Goal: Complete application form

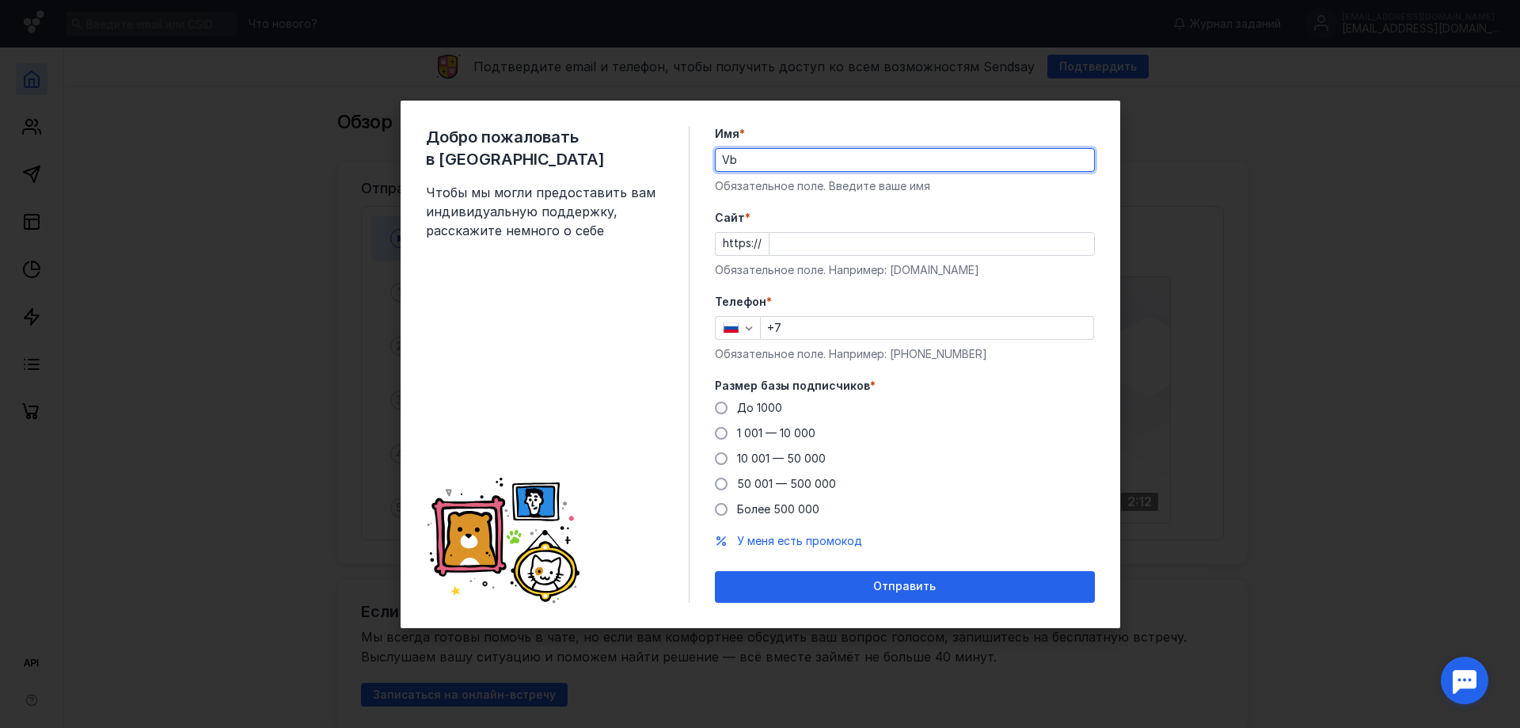
type input "V"
type input "Mixail"
click at [880, 233] on input "Cайт *" at bounding box center [932, 244] width 325 height 22
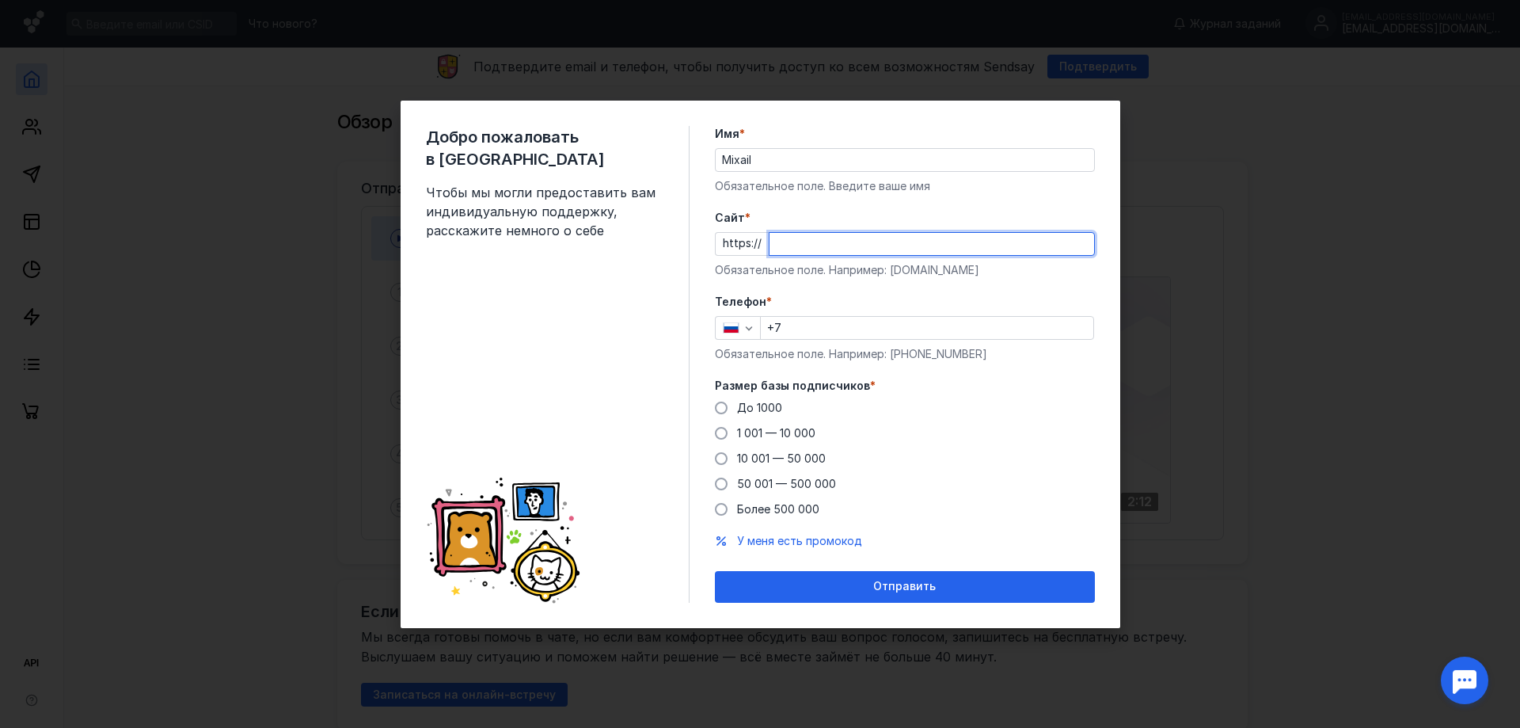
paste input "[DOMAIN_NAME][URL]"
type input "[DOMAIN_NAME][URL]"
click at [848, 333] on input "+7" at bounding box center [927, 328] width 333 height 22
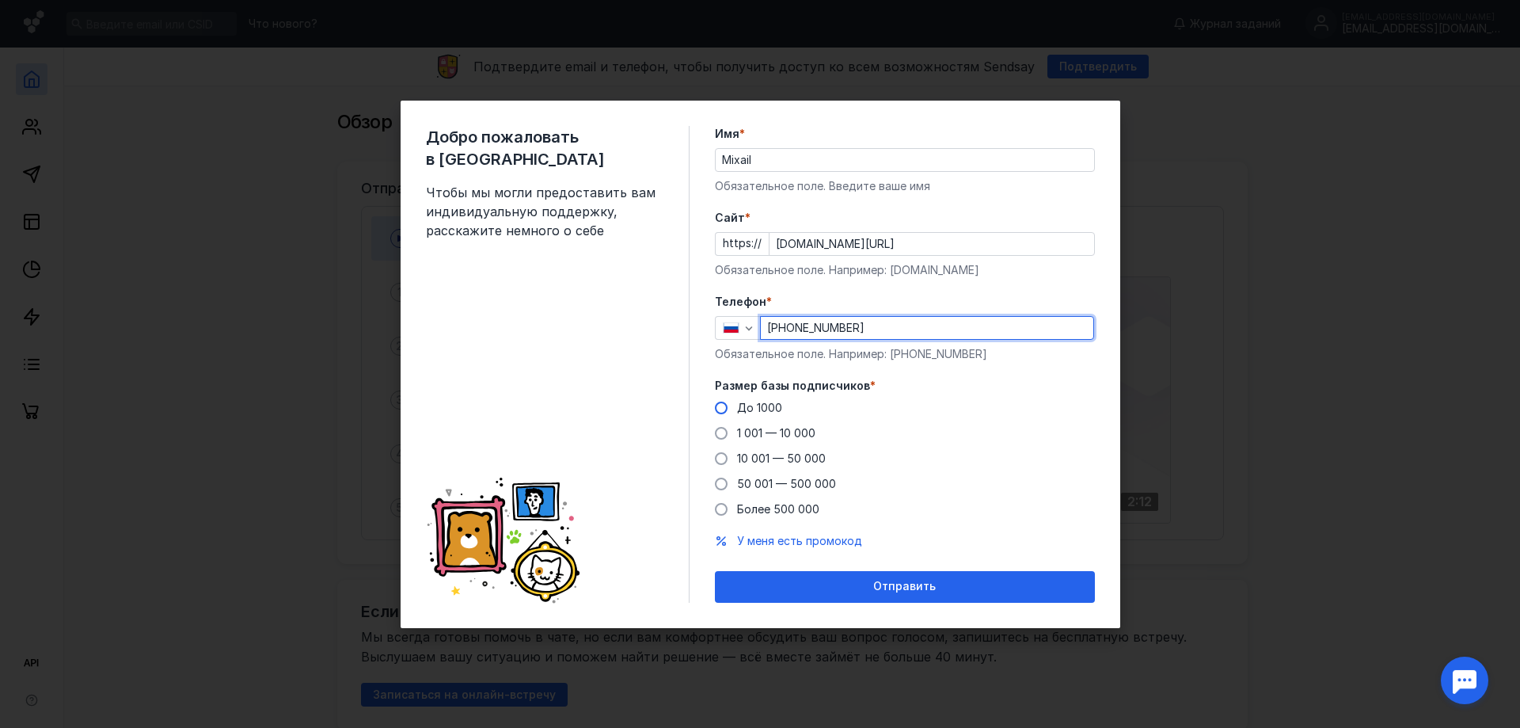
type input "[PHONE_NUMBER]"
click at [747, 413] on span "До 1000" at bounding box center [759, 407] width 45 height 13
click at [0, 0] on input "До 1000" at bounding box center [0, 0] width 0 height 0
click at [750, 439] on div "1 001 — 10 000" at bounding box center [776, 433] width 78 height 16
click at [0, 0] on input "1 001 — 10 000" at bounding box center [0, 0] width 0 height 0
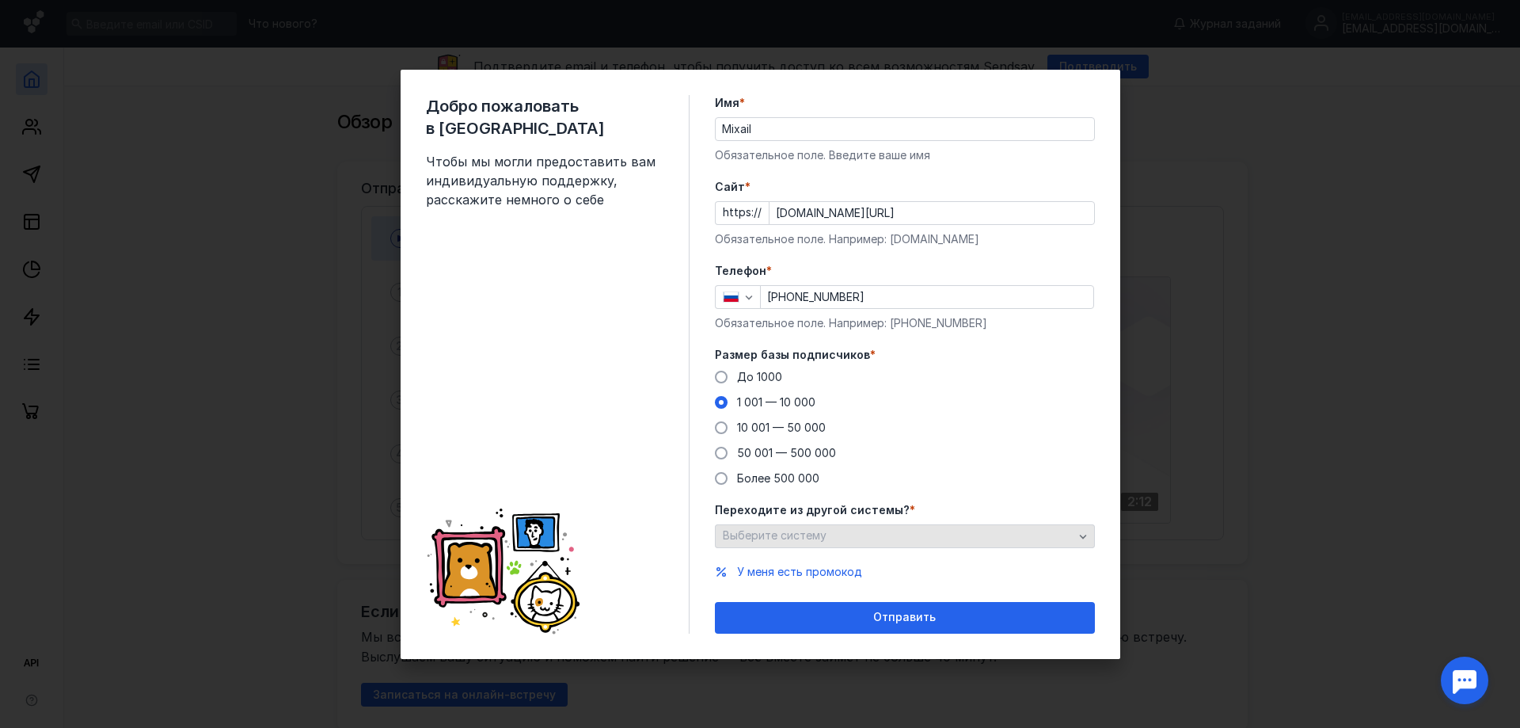
click at [768, 539] on span "Выберите систему" at bounding box center [775, 534] width 104 height 13
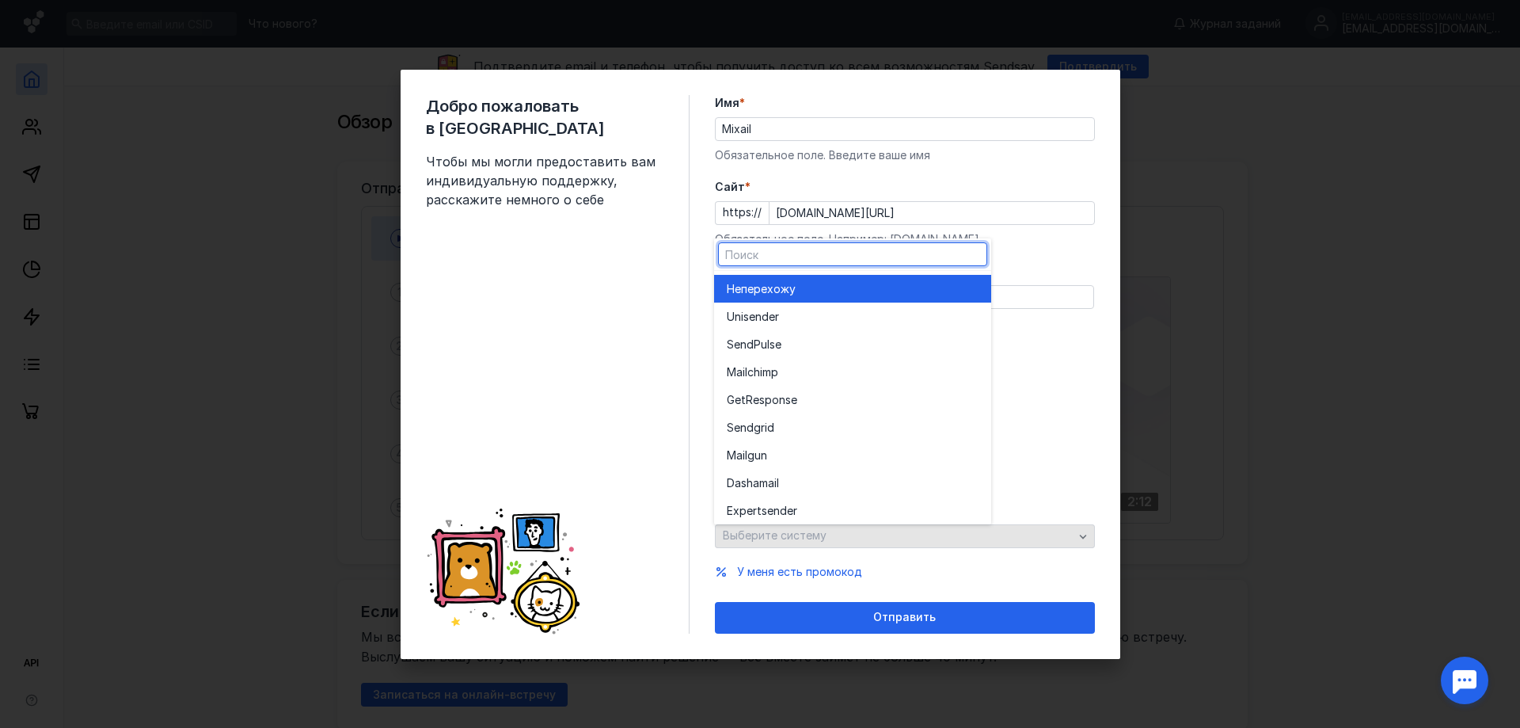
click at [768, 539] on div "Переходите из другой системы? * Выберите систему" at bounding box center [905, 525] width 380 height 46
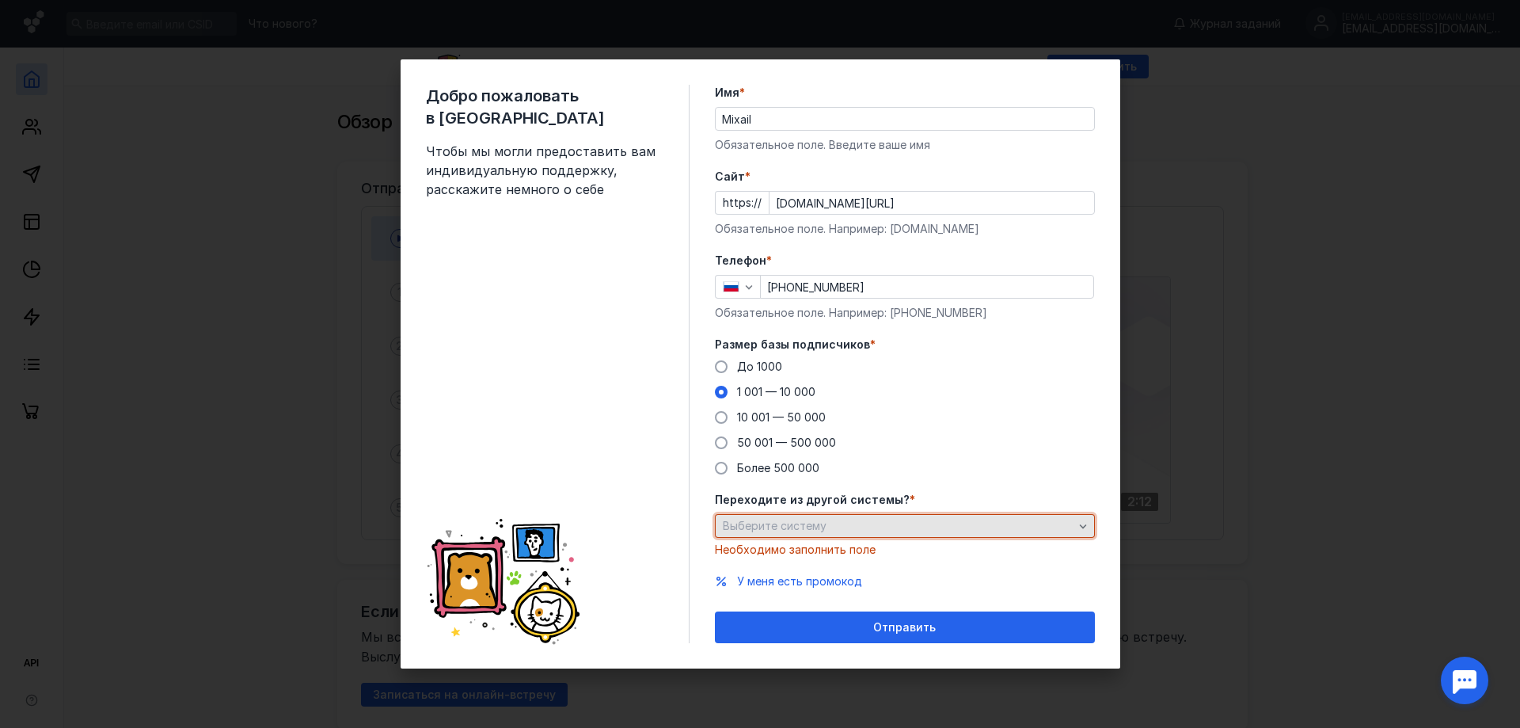
click at [819, 529] on span "Выберите систему" at bounding box center [775, 525] width 104 height 13
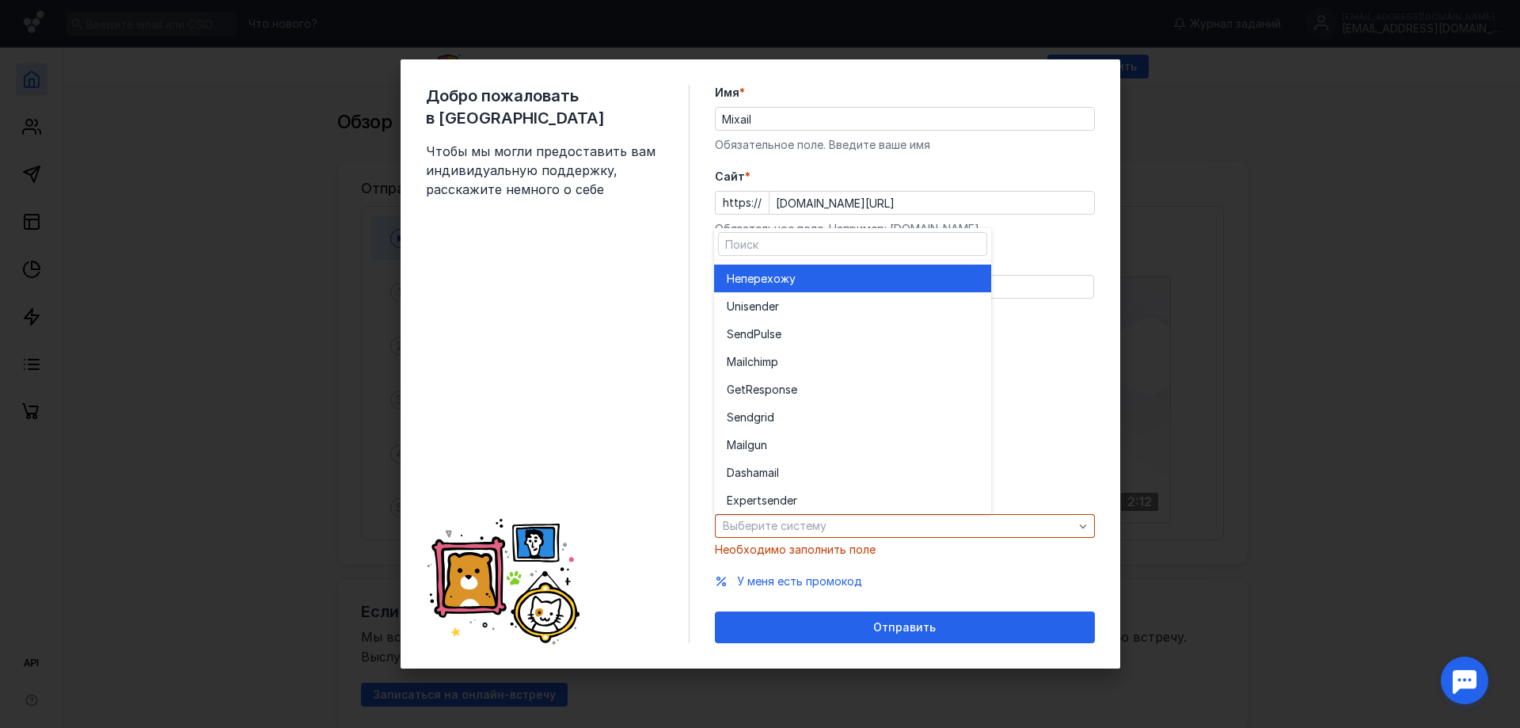
click at [769, 289] on div "Не перехожу" at bounding box center [853, 278] width 252 height 28
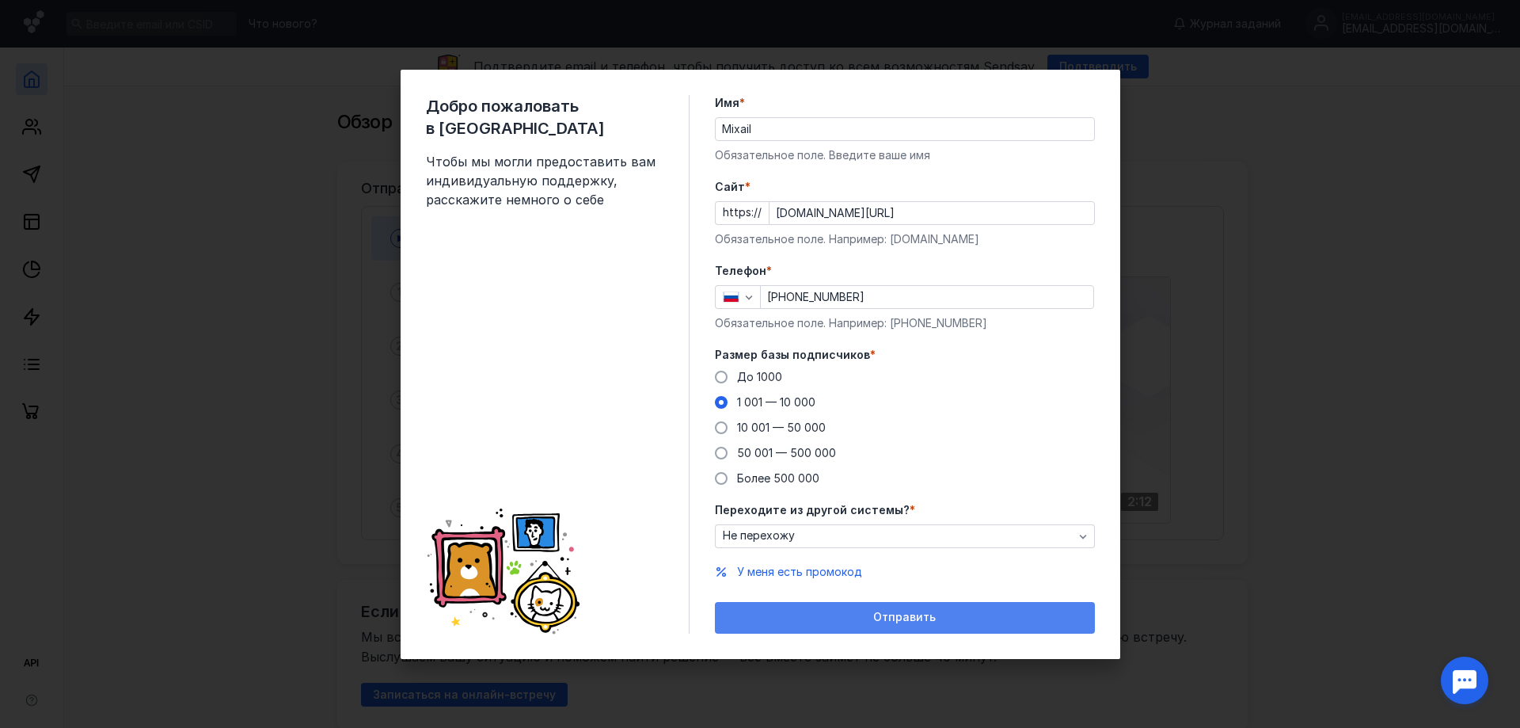
click at [840, 617] on div "Отправить" at bounding box center [905, 616] width 364 height 13
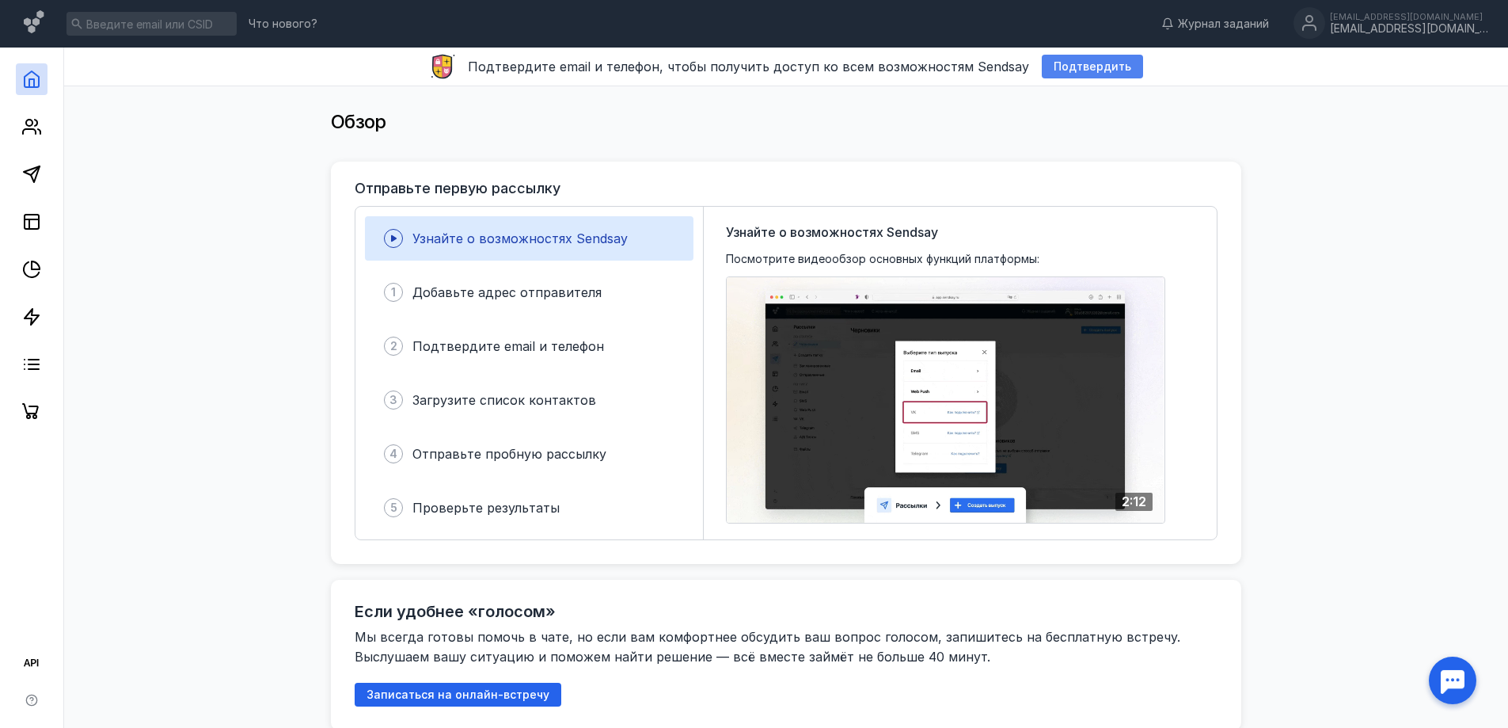
click at [1096, 65] on span "Подтвердить" at bounding box center [1093, 66] width 78 height 13
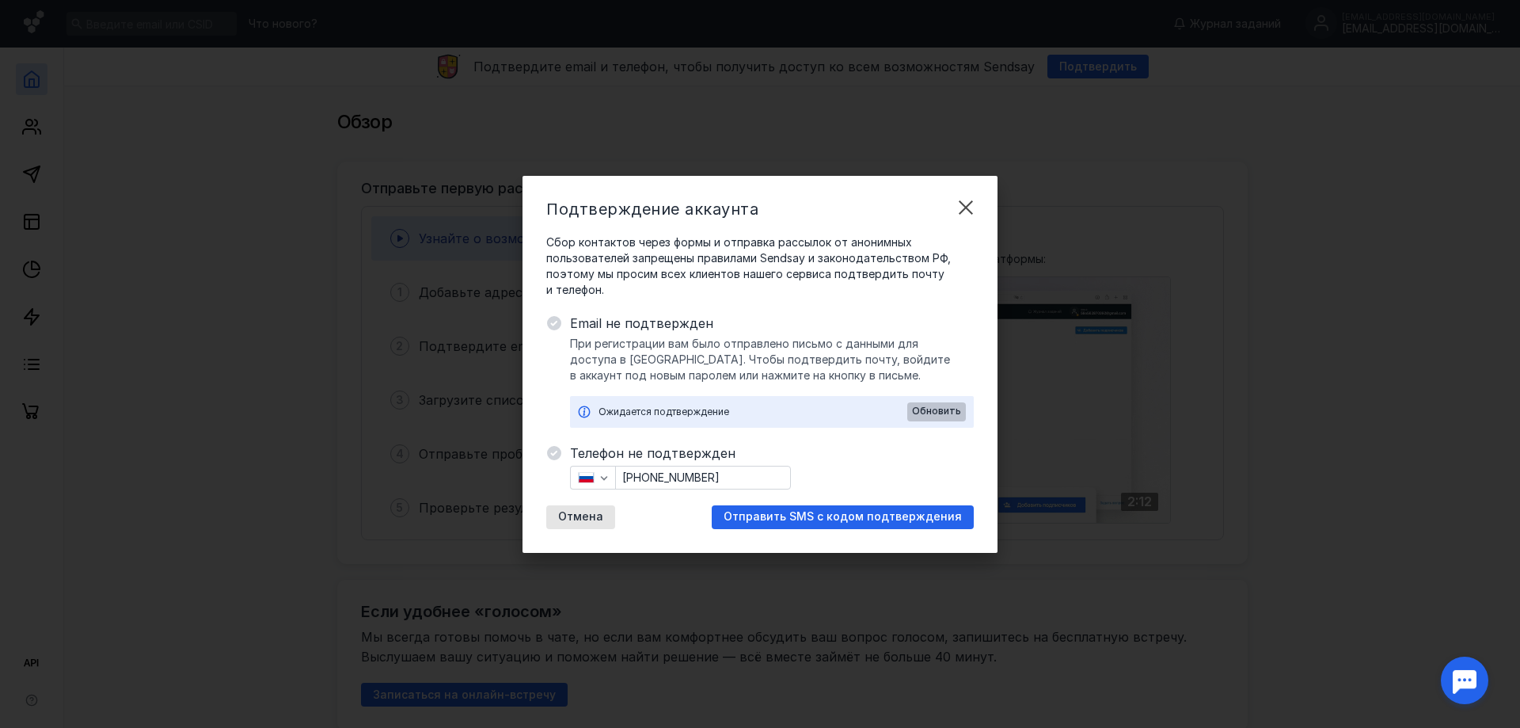
click at [929, 414] on span "Обновить" at bounding box center [936, 410] width 49 height 11
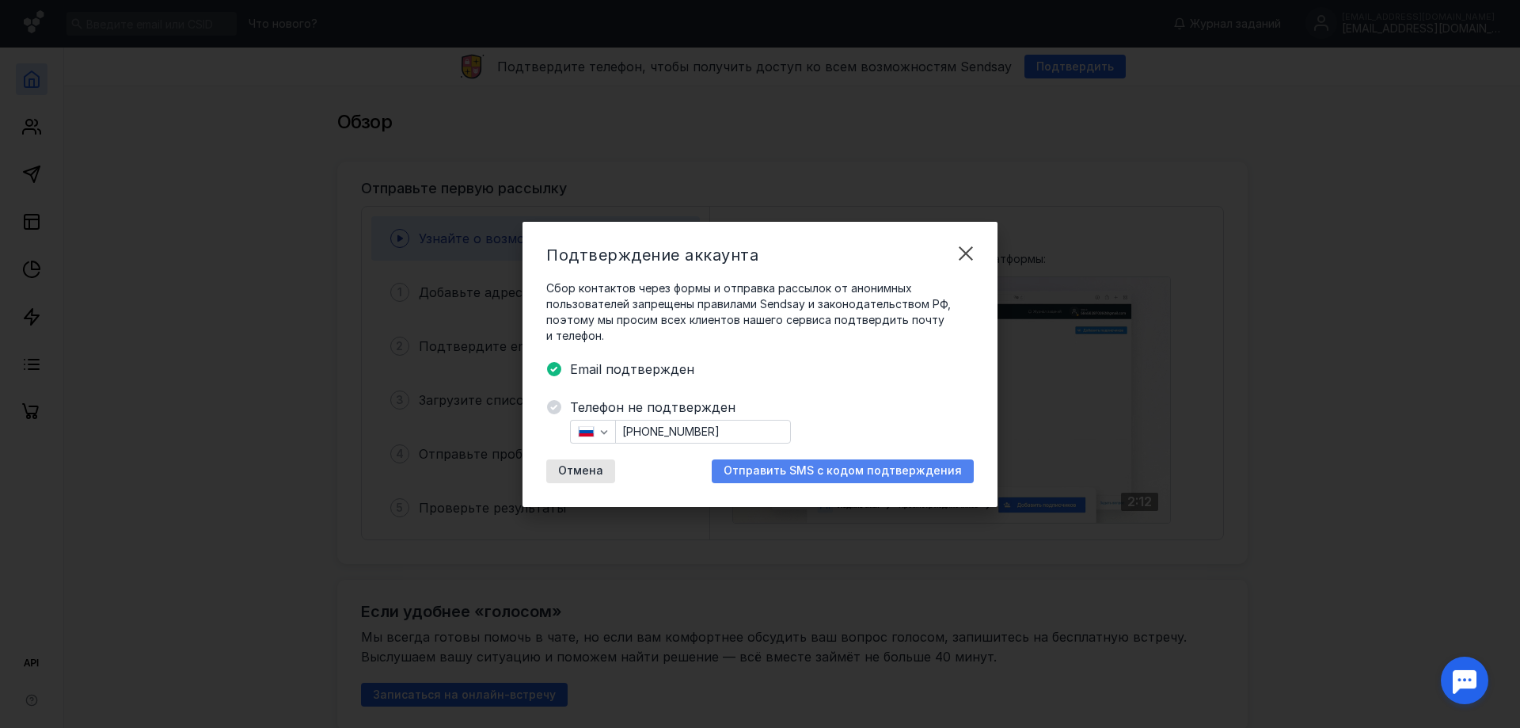
click at [861, 470] on span "Отправить SMS с кодом подтверждения" at bounding box center [843, 470] width 238 height 13
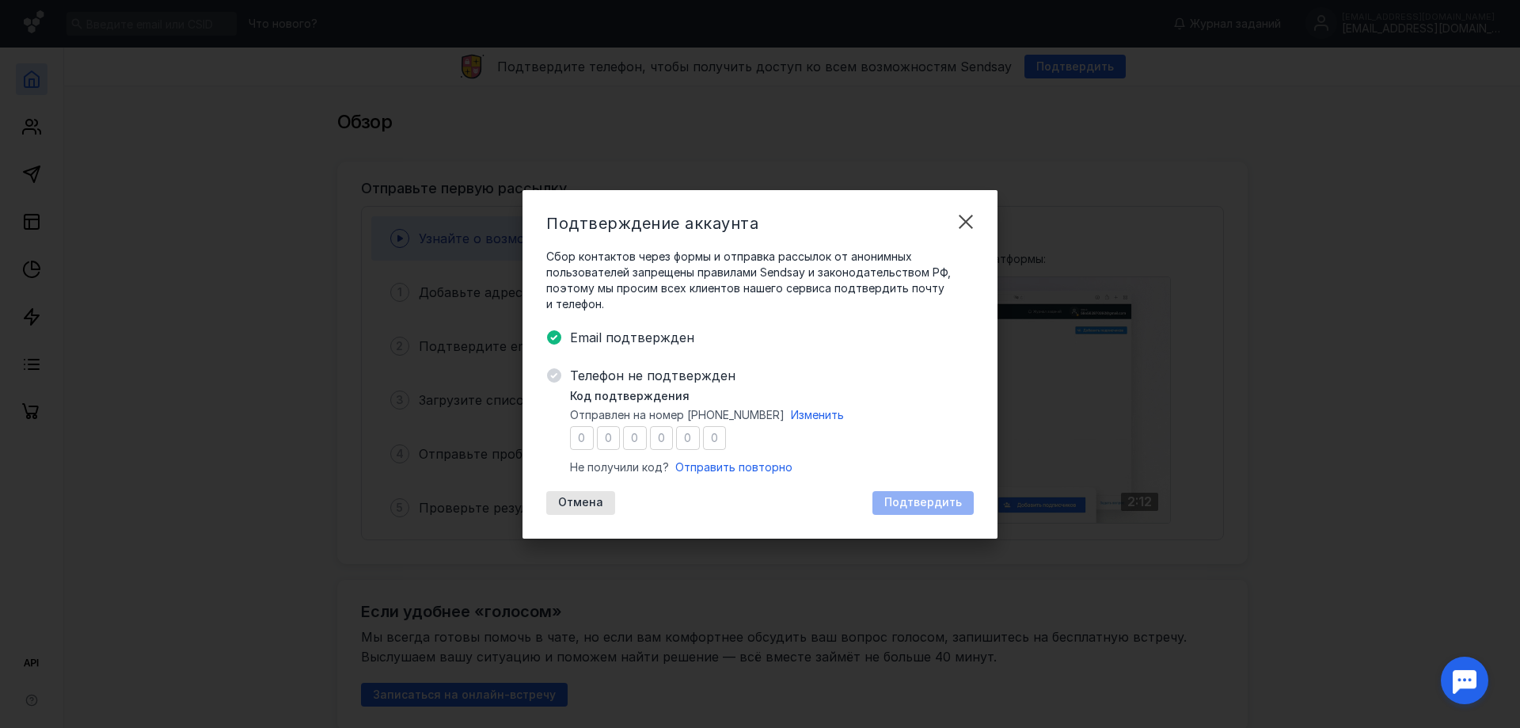
click at [561, 276] on span "Сбор контактов через формы и отправка рассылок от анонимных пользователей запре…" at bounding box center [760, 280] width 428 height 63
click at [618, 433] on input "number" at bounding box center [609, 438] width 24 height 24
type input "2"
type input "8"
type input "1"
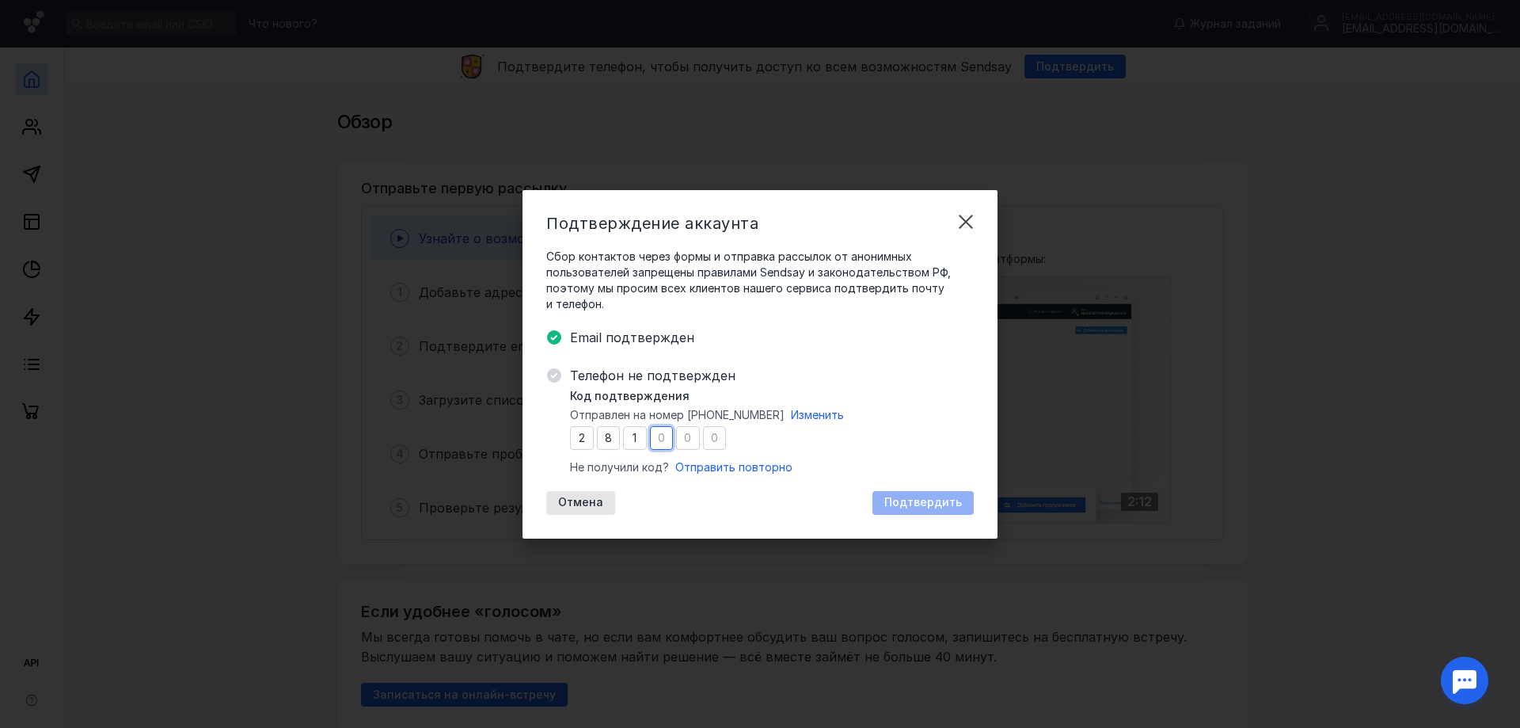
type input "2"
type input "8"
type input "3"
click at [937, 500] on span "Подтвердить" at bounding box center [923, 502] width 78 height 13
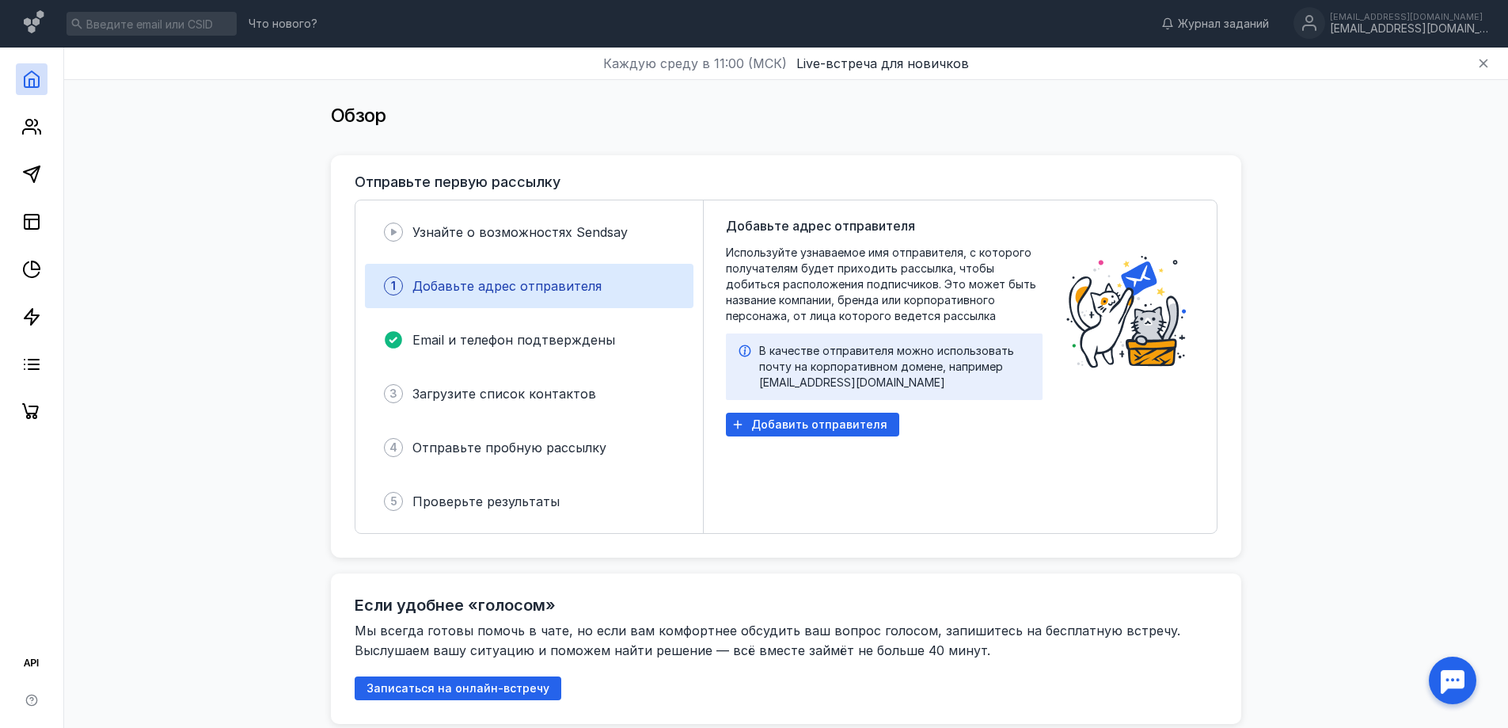
click at [546, 237] on span "Узнайте о возможностях Sendsay" at bounding box center [519, 232] width 215 height 16
